Goal: Task Accomplishment & Management: Complete application form

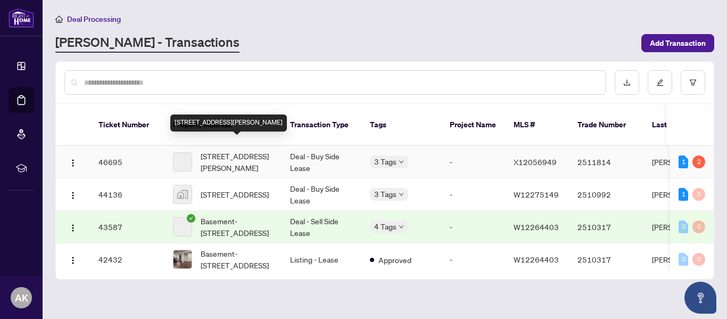
click at [238, 150] on span "[STREET_ADDRESS][PERSON_NAME]" at bounding box center [237, 161] width 72 height 23
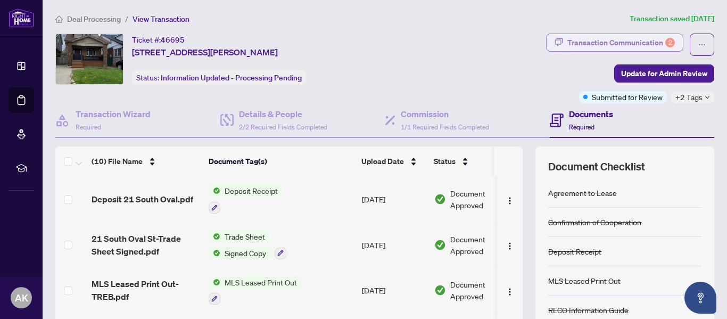
click at [651, 41] on div "Transaction Communication 2" at bounding box center [622, 42] width 108 height 17
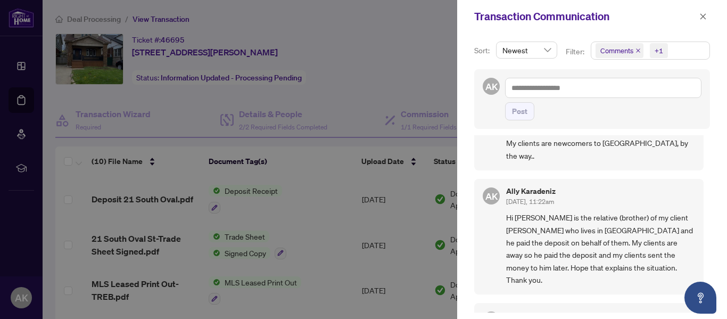
scroll to position [53, 0]
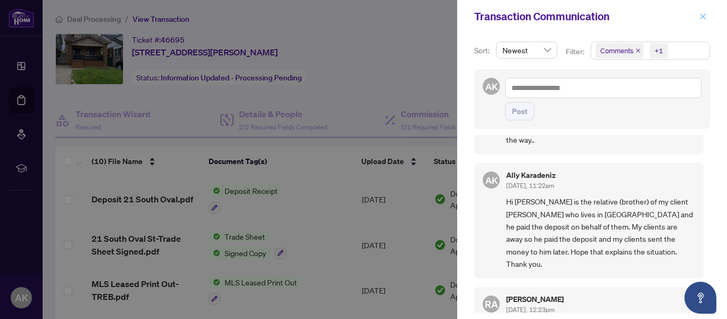
click at [704, 15] on icon "close" at bounding box center [703, 16] width 7 height 7
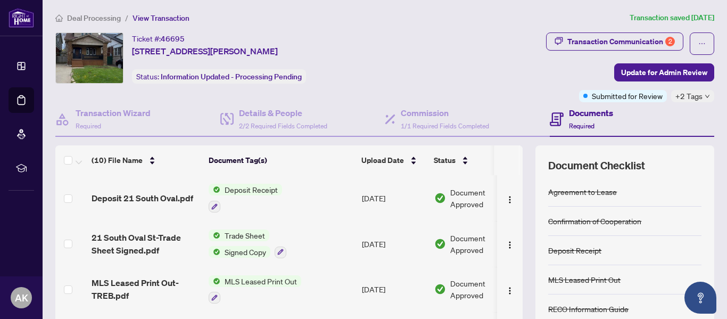
scroll to position [0, 0]
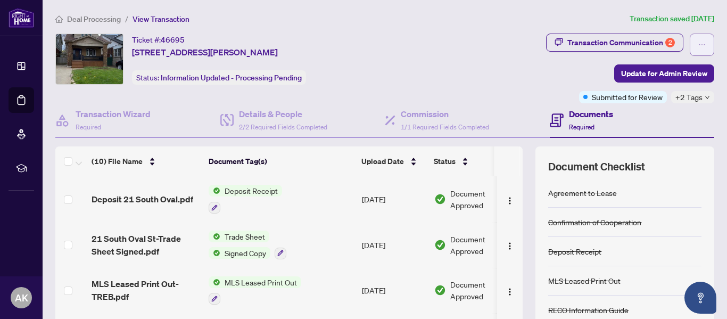
click at [699, 44] on icon "ellipsis" at bounding box center [702, 44] width 7 height 7
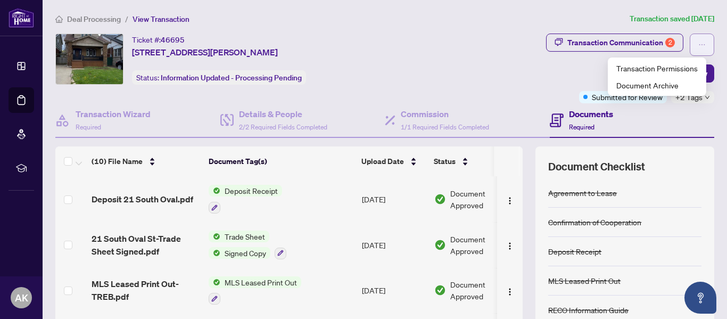
click at [699, 44] on icon "ellipsis" at bounding box center [702, 44] width 7 height 7
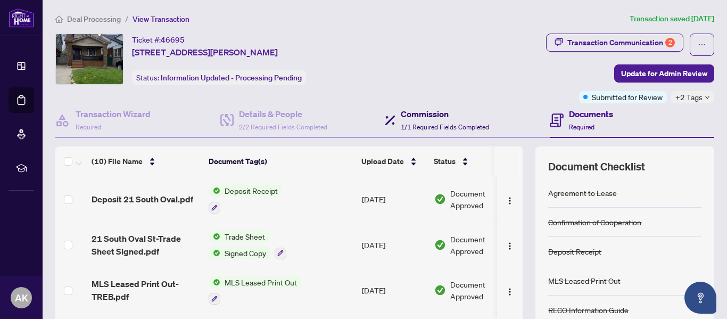
click at [420, 119] on h4 "Commission" at bounding box center [445, 114] width 88 height 13
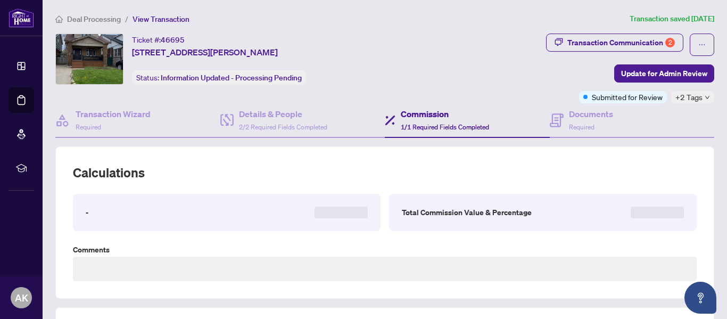
type textarea "**********"
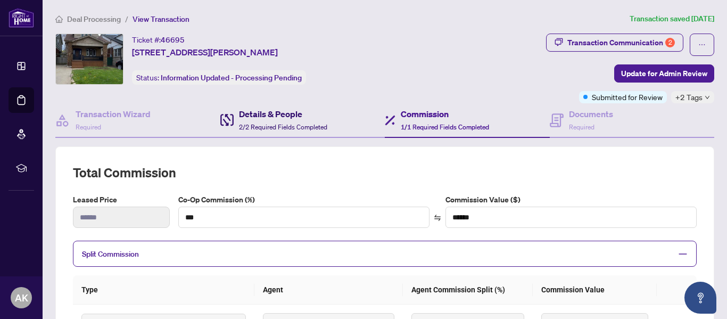
click at [269, 118] on h4 "Details & People" at bounding box center [283, 114] width 88 height 13
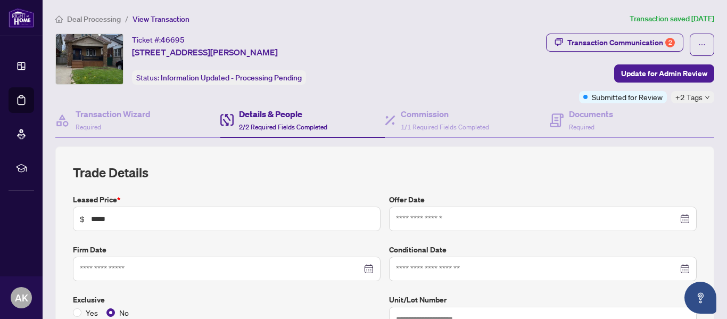
type input "**********"
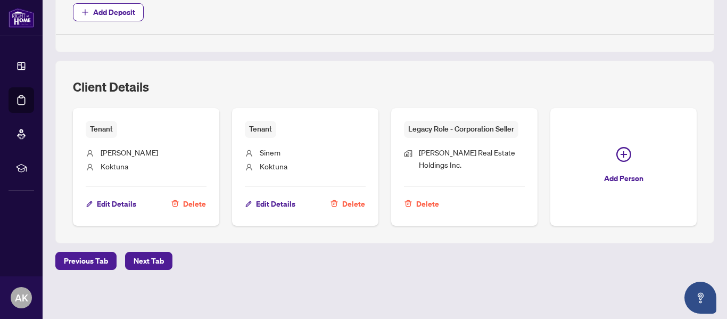
scroll to position [570, 0]
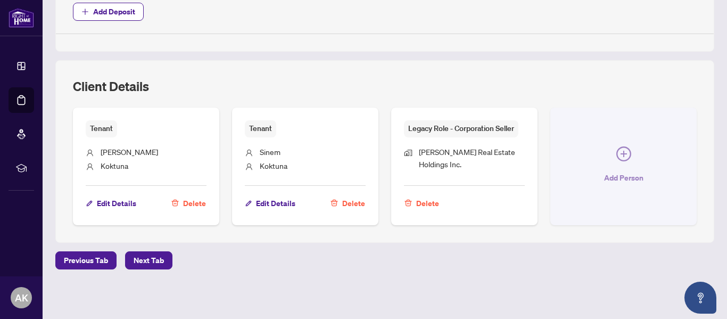
click at [621, 155] on icon "plus-circle" at bounding box center [624, 154] width 6 height 6
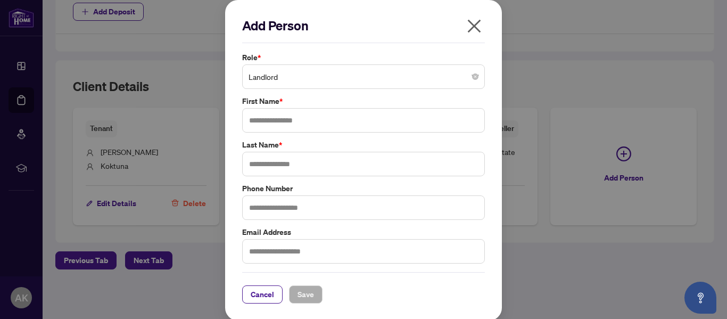
click at [471, 25] on icon "close" at bounding box center [474, 26] width 13 height 13
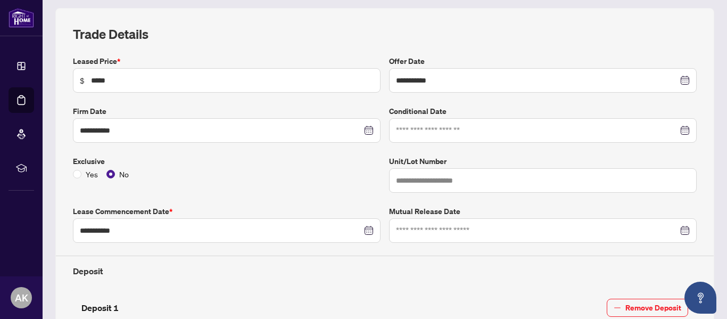
scroll to position [91, 0]
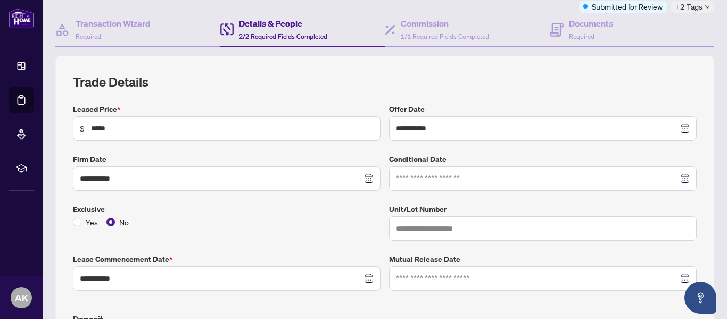
click at [272, 31] on div "Details & People 2/2 Required Fields Completed" at bounding box center [283, 29] width 88 height 25
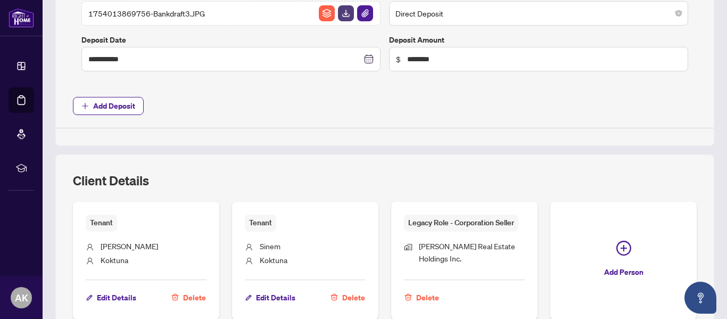
scroll to position [570, 0]
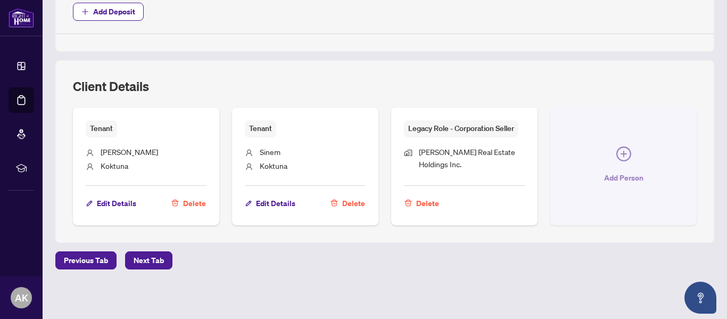
click at [621, 153] on icon "plus-circle" at bounding box center [624, 154] width 6 height 6
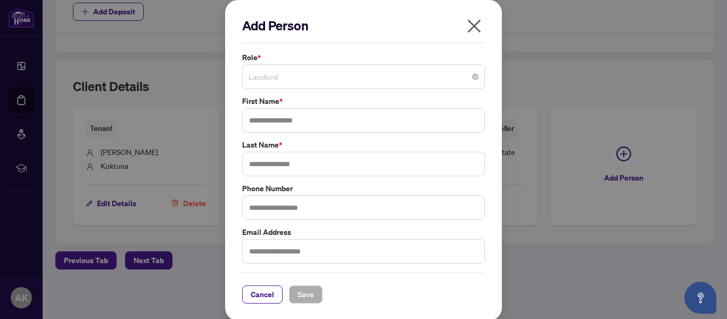
click at [369, 85] on span "Landlord" at bounding box center [364, 77] width 230 height 20
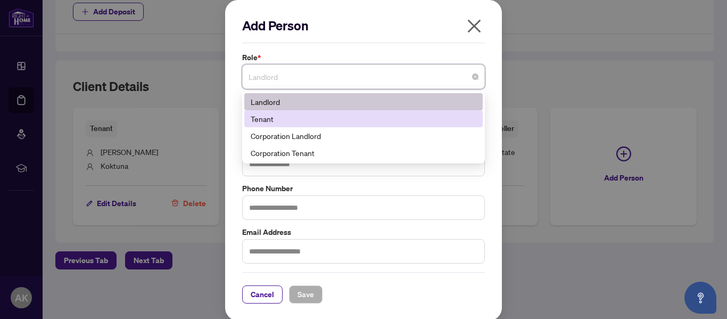
scroll to position [2, 0]
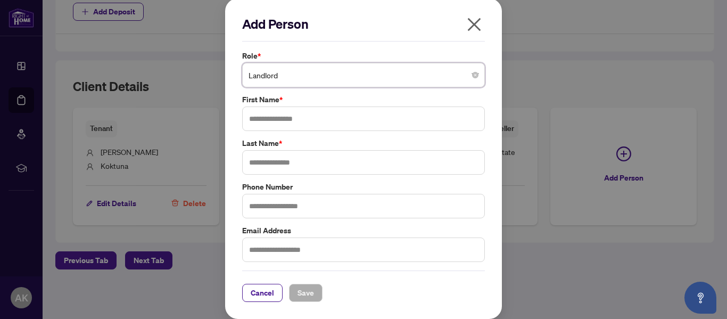
click at [471, 24] on icon "close" at bounding box center [474, 24] width 13 height 13
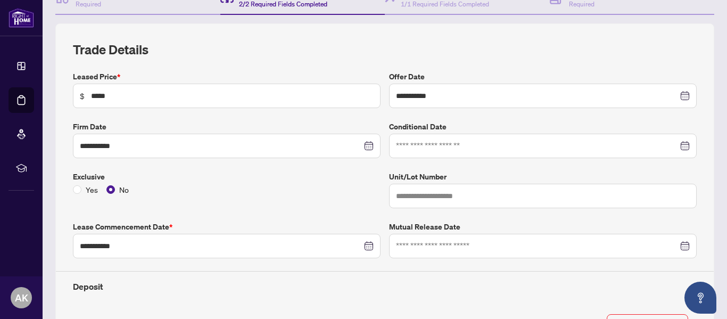
scroll to position [91, 0]
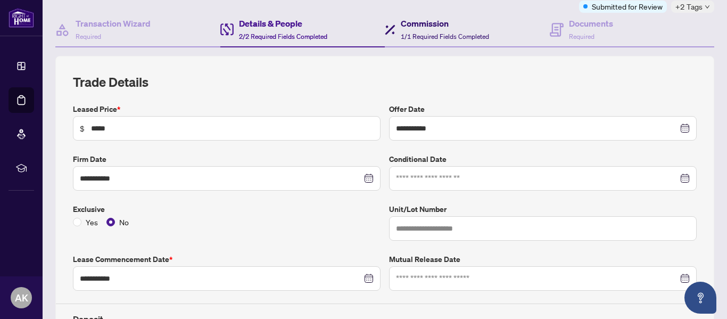
click at [438, 29] on h4 "Commission" at bounding box center [445, 23] width 88 height 13
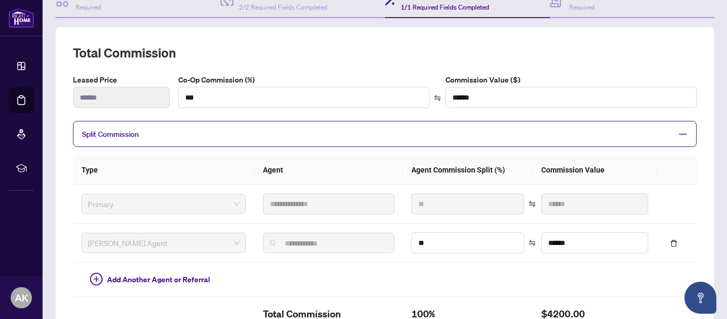
scroll to position [160, 0]
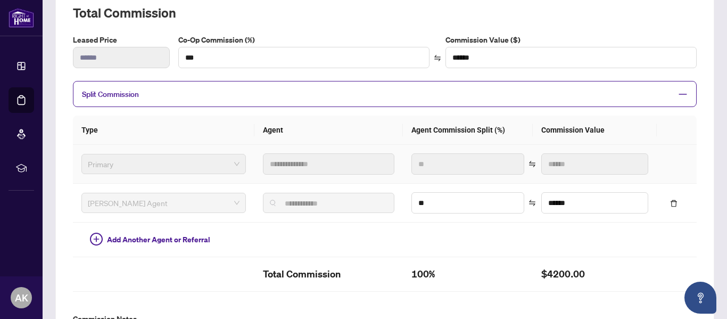
click at [114, 161] on span "Primary" at bounding box center [164, 164] width 152 height 16
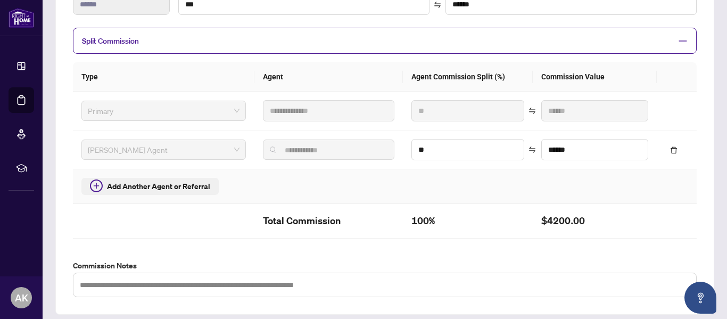
click at [186, 184] on span "Add Another Agent or Referral" at bounding box center [158, 187] width 103 height 12
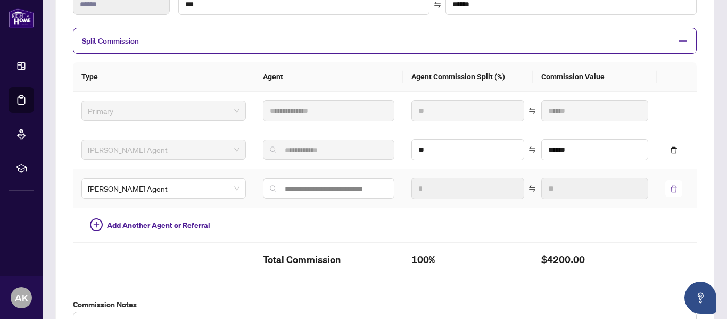
click at [671, 186] on icon "delete" at bounding box center [674, 189] width 6 height 7
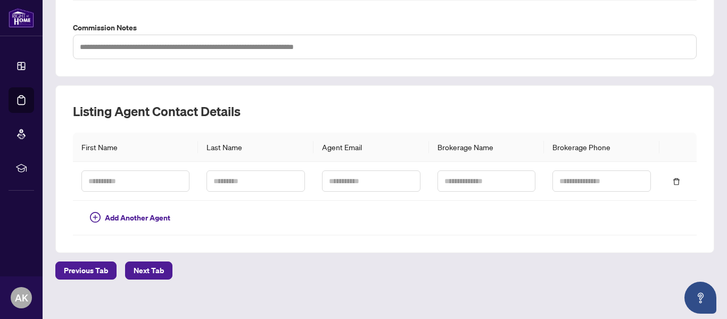
scroll to position [461, 0]
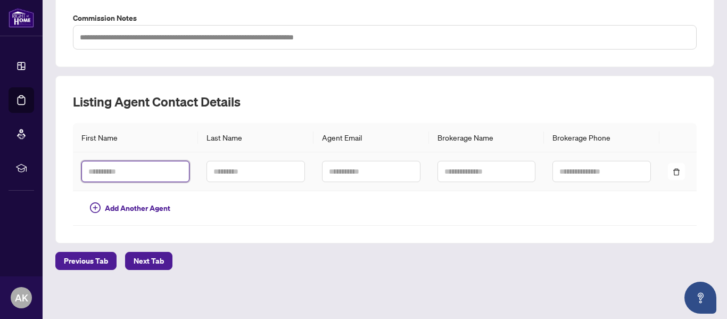
click at [114, 170] on input "text" at bounding box center [135, 171] width 108 height 21
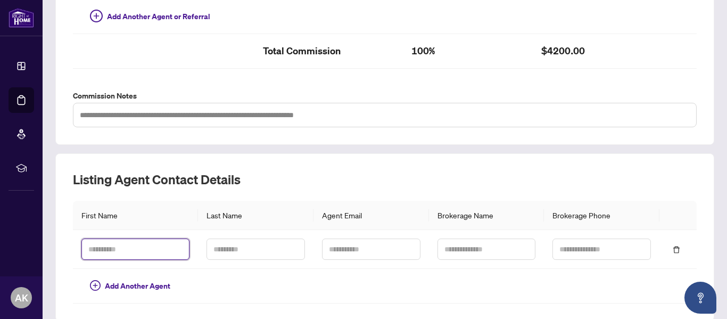
scroll to position [407, 0]
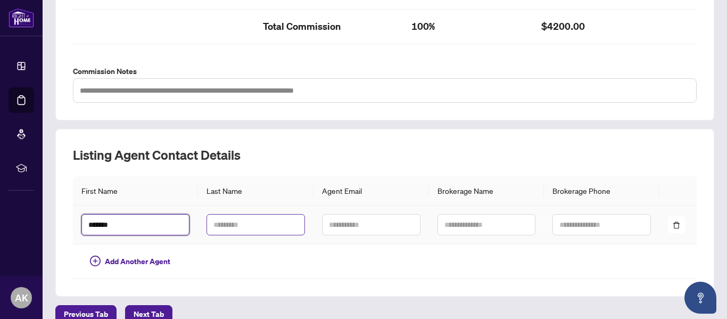
type input "*******"
click at [211, 220] on input "text" at bounding box center [256, 224] width 99 height 21
click at [218, 223] on input "text" at bounding box center [256, 224] width 99 height 21
type input "****"
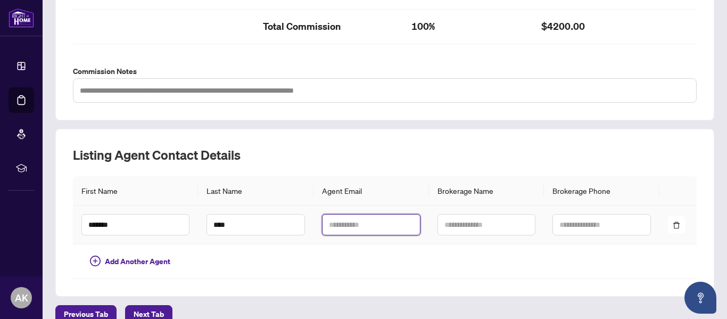
click at [337, 222] on input "text" at bounding box center [371, 224] width 99 height 21
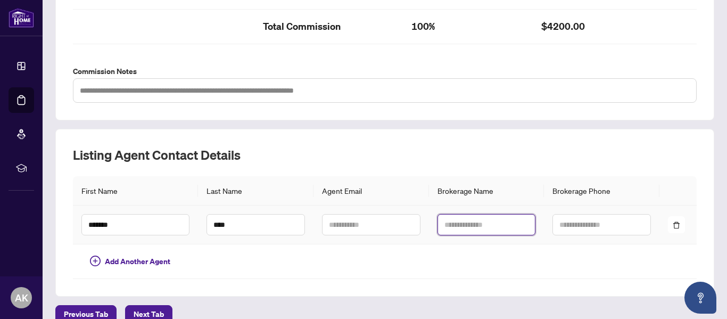
click at [440, 225] on input "text" at bounding box center [487, 224] width 99 height 21
paste input "**********"
type input "**********"
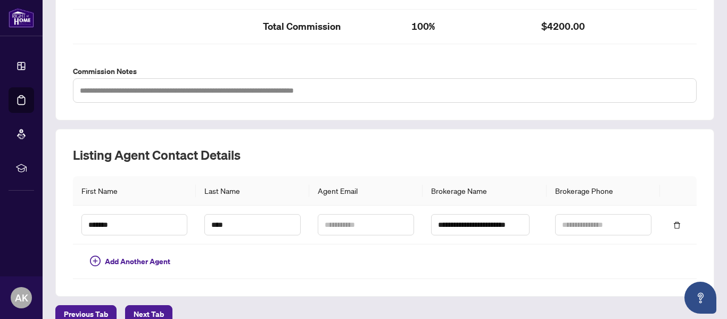
scroll to position [0, 0]
click at [560, 220] on input "text" at bounding box center [603, 224] width 96 height 21
paste input "**********"
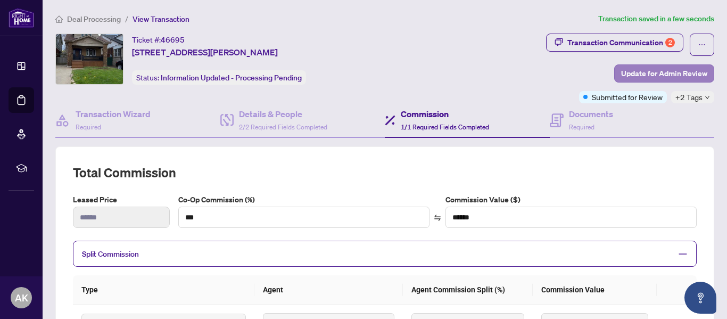
type input "**********"
click at [654, 72] on span "Update for Admin Review" at bounding box center [664, 73] width 86 height 17
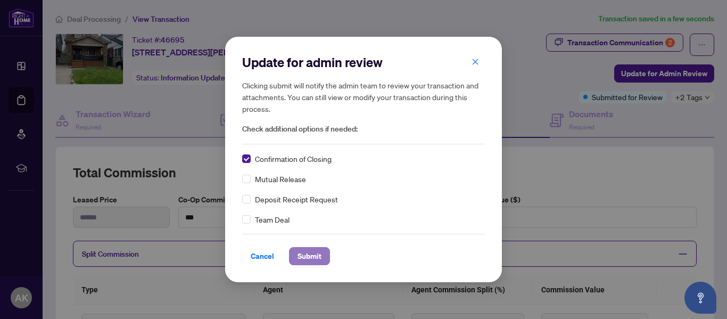
click at [313, 257] on span "Submit" at bounding box center [310, 256] width 24 height 17
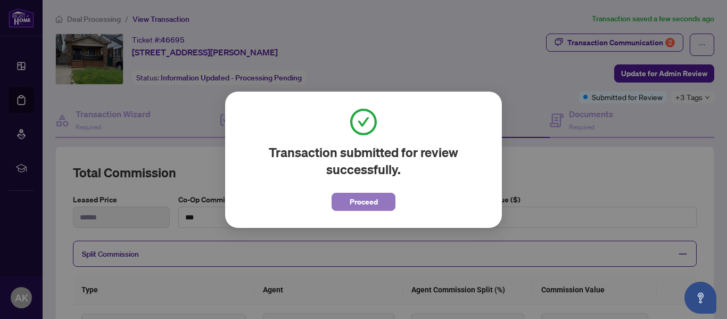
click at [365, 202] on span "Proceed" at bounding box center [364, 201] width 28 height 17
